Goal: Information Seeking & Learning: Learn about a topic

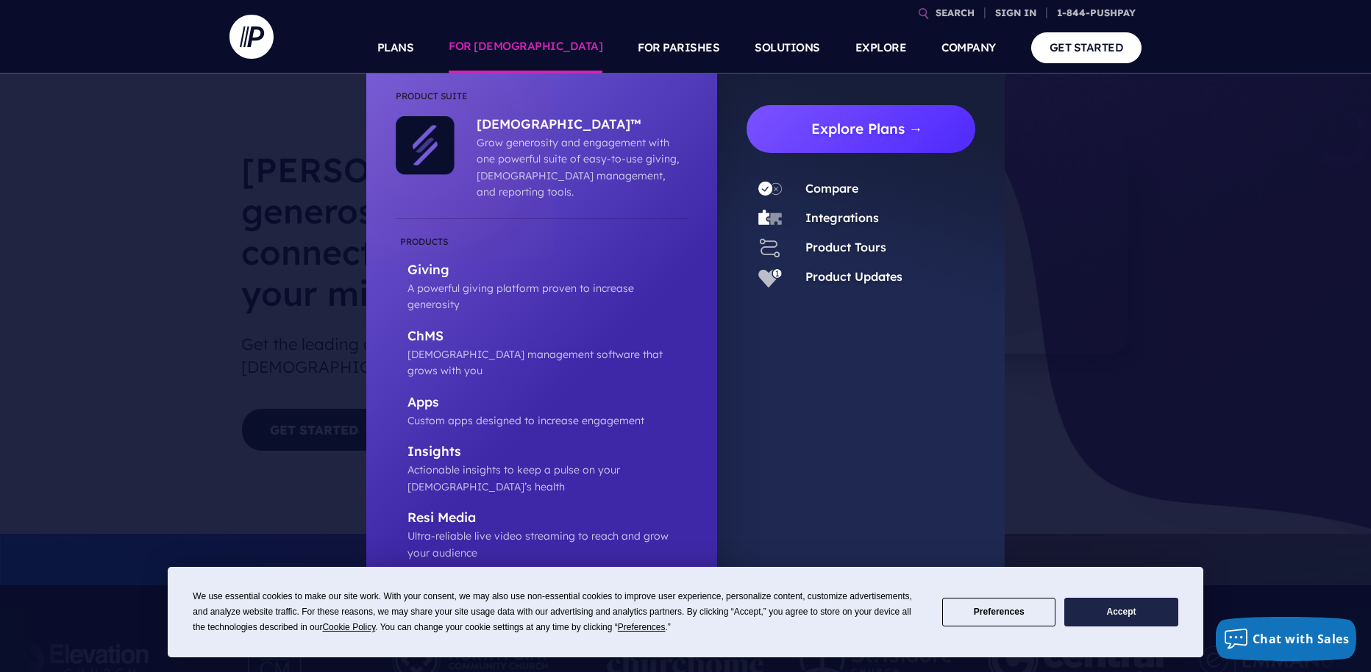
click at [827, 134] on link "Explore Plans →" at bounding box center [866, 129] width 217 height 48
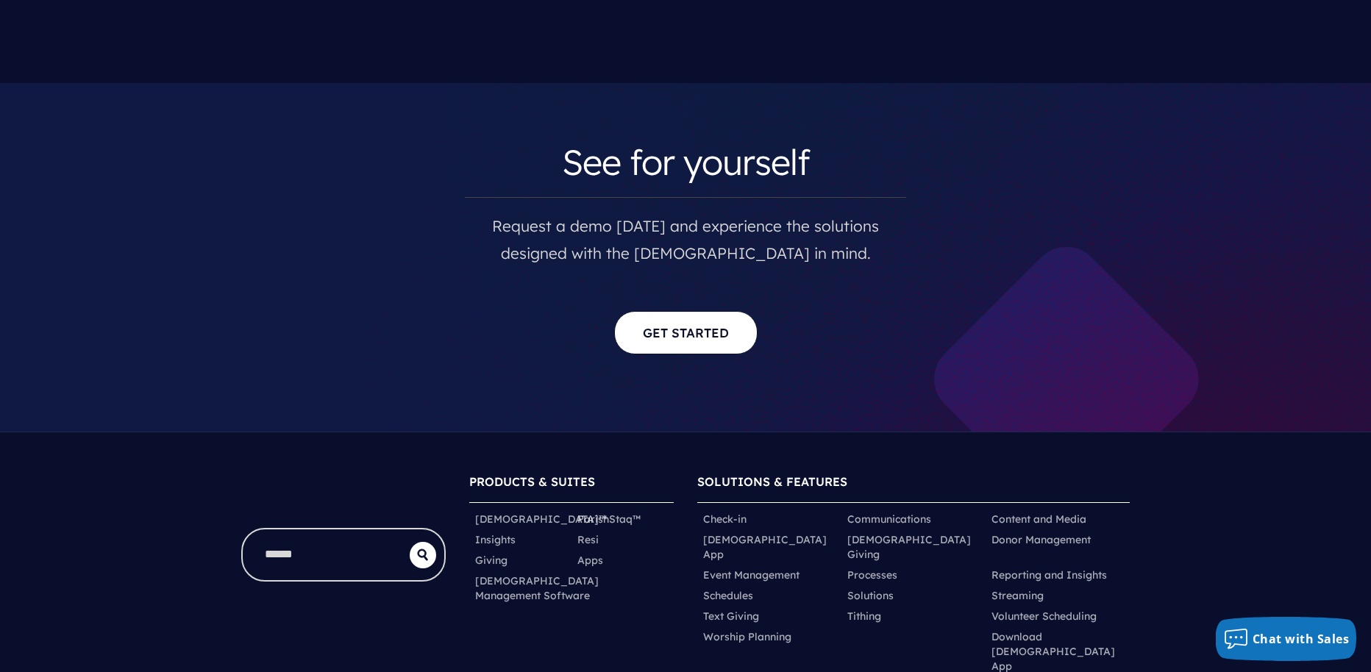
scroll to position [7000, 0]
